Goal: Task Accomplishment & Management: Manage account settings

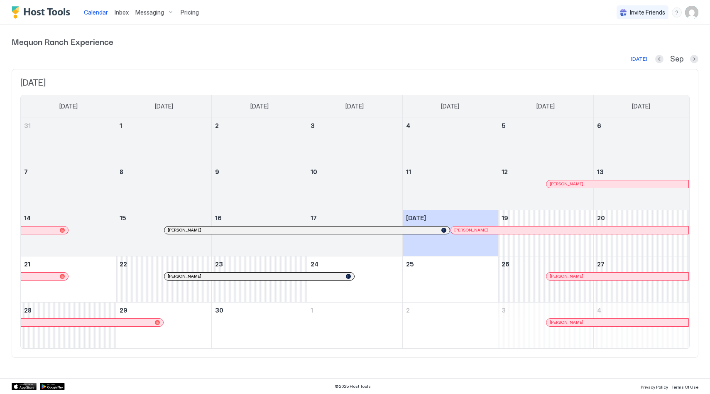
click at [166, 11] on div "Messaging" at bounding box center [154, 12] width 45 height 14
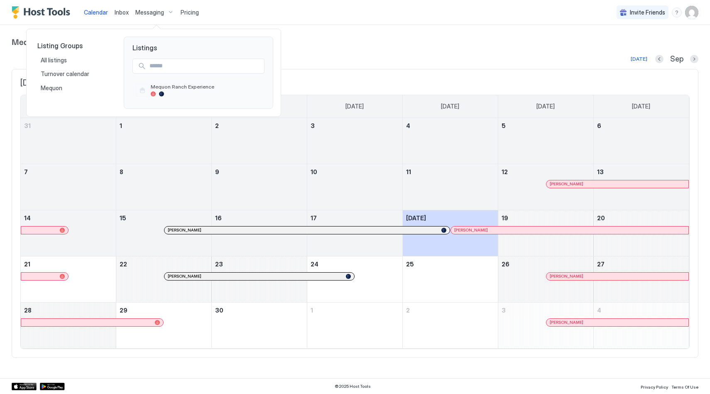
click at [150, 14] on div at bounding box center [355, 197] width 710 height 394
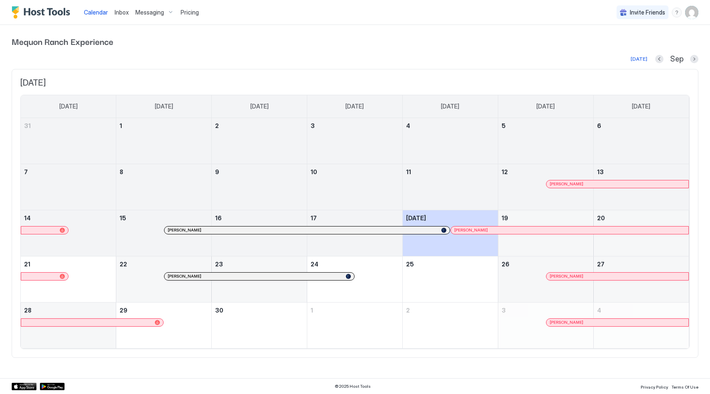
click at [146, 10] on span "Messaging" at bounding box center [149, 12] width 29 height 7
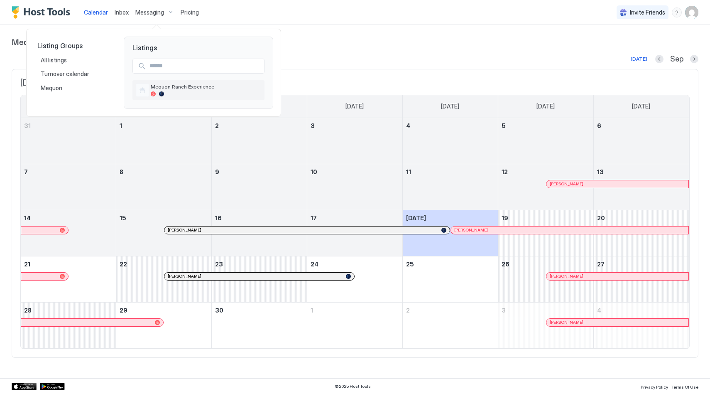
click at [159, 93] on div at bounding box center [161, 93] width 5 height 5
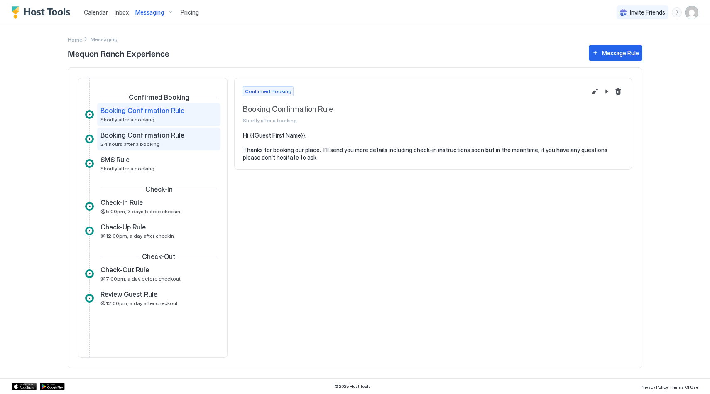
click at [158, 147] on div "Booking Confirmation Rule 24 hours after a booking" at bounding box center [152, 139] width 105 height 16
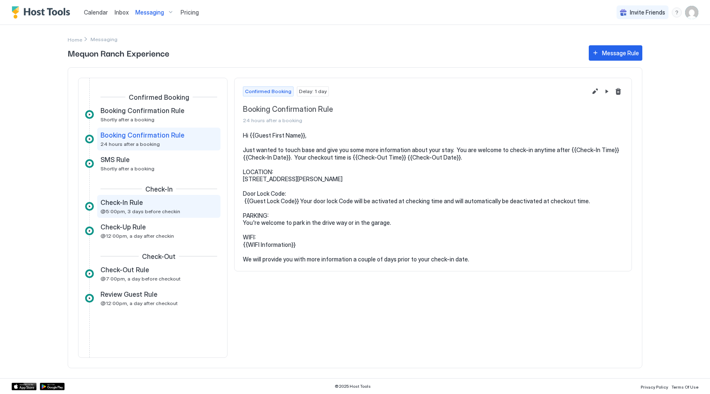
click at [152, 203] on div "Check-In Rule" at bounding box center [152, 202] width 105 height 8
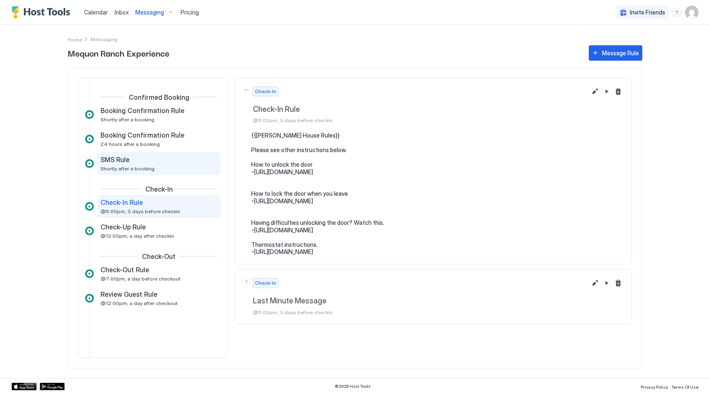
click at [156, 158] on div "SMS Rule" at bounding box center [152, 159] width 105 height 8
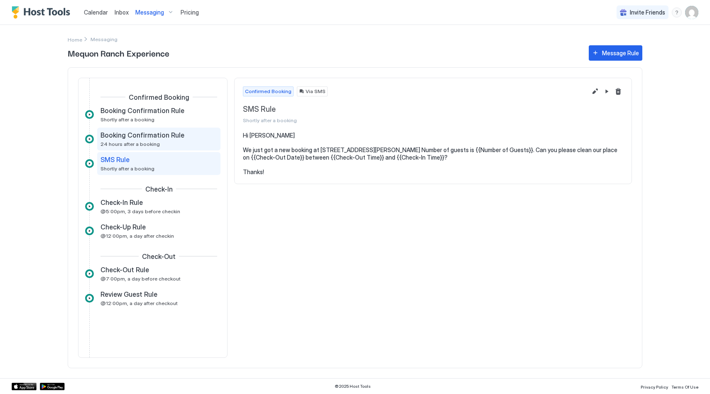
click at [170, 135] on span "Booking Confirmation Rule" at bounding box center [142, 135] width 84 height 8
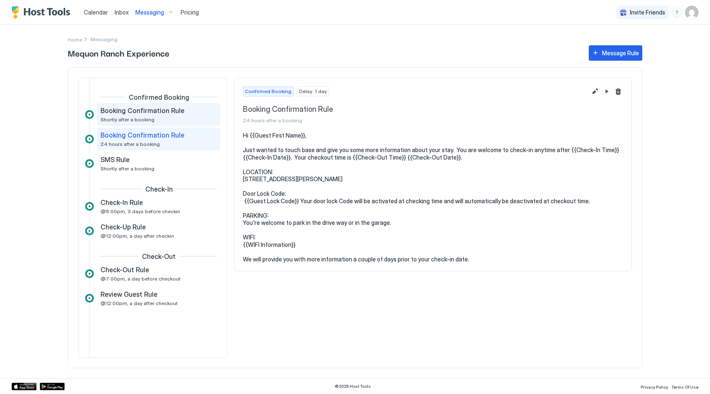
click at [147, 112] on span "Booking Confirmation Rule" at bounding box center [142, 110] width 84 height 8
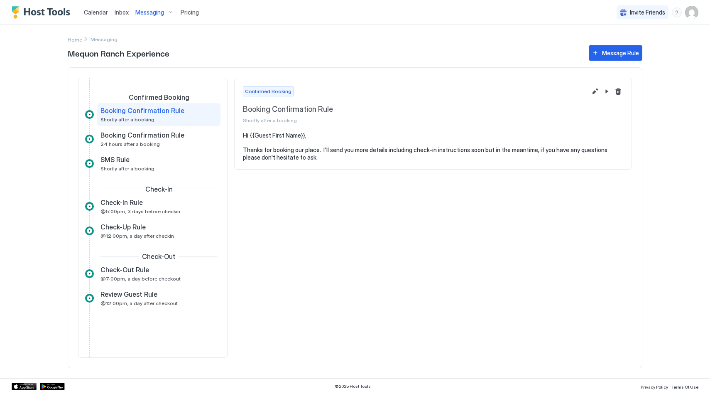
click at [307, 157] on pre "Hi {{Guest First Name}}, Thanks for booking our place. I'll send you more detai…" at bounding box center [433, 146] width 380 height 29
click at [159, 130] on div "Booking Confirmation Rule 24 hours after a booking" at bounding box center [158, 138] width 123 height 23
